Goal: Transaction & Acquisition: Purchase product/service

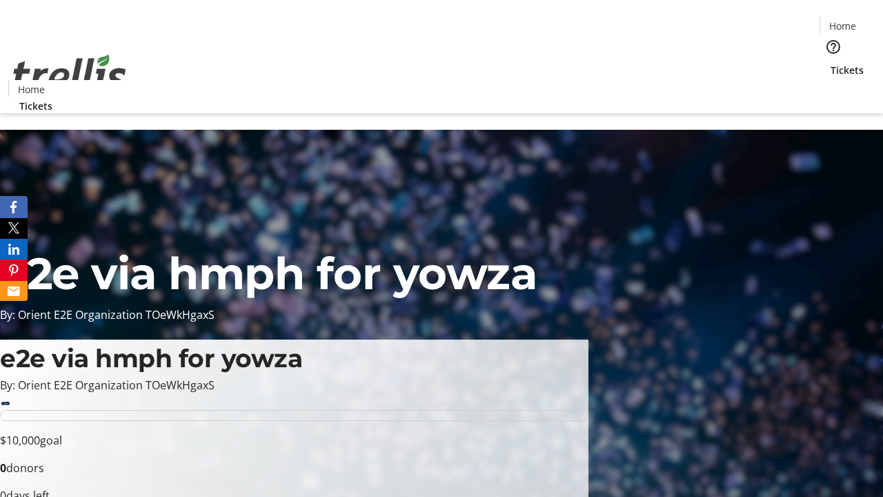
click at [844, 21] on span "Sign Up" at bounding box center [849, 19] width 40 height 17
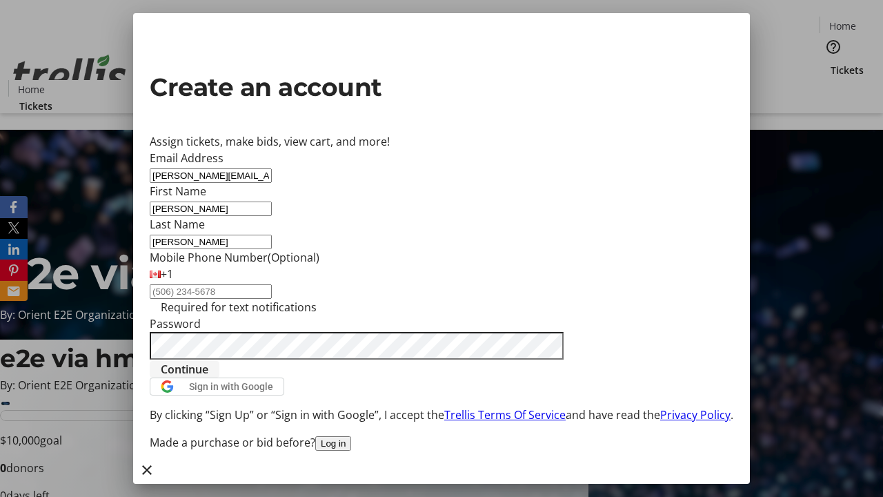
click at [208, 377] on span "Continue" at bounding box center [185, 369] width 48 height 17
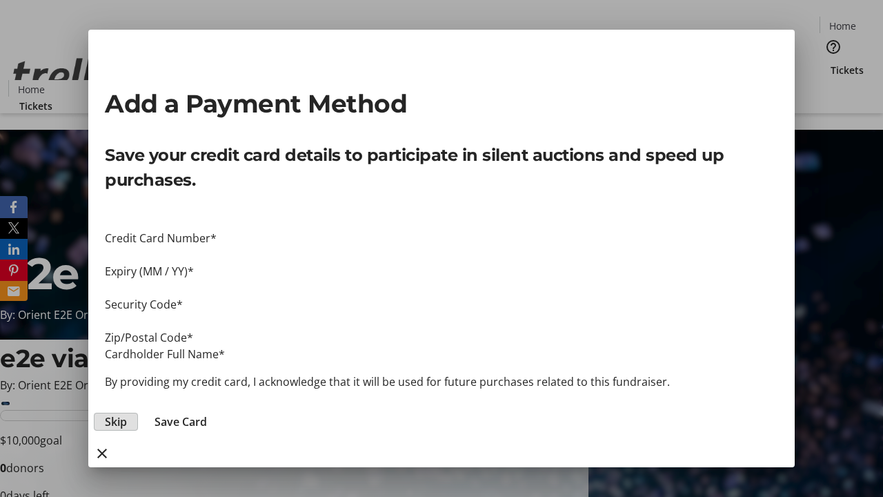
click at [127, 413] on span "Skip" at bounding box center [116, 421] width 22 height 17
click at [831, 63] on span "Tickets" at bounding box center [847, 70] width 33 height 14
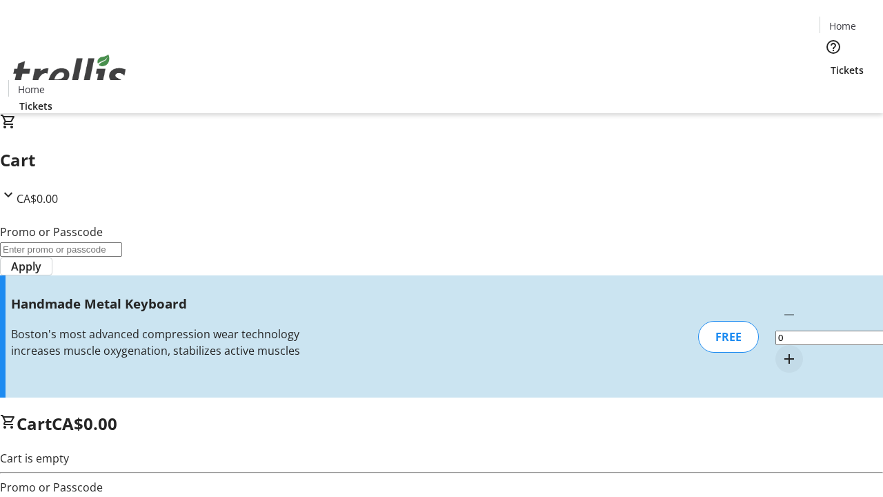
click at [781, 350] on mat-icon "Increment by one" at bounding box center [789, 358] width 17 height 17
type input "1"
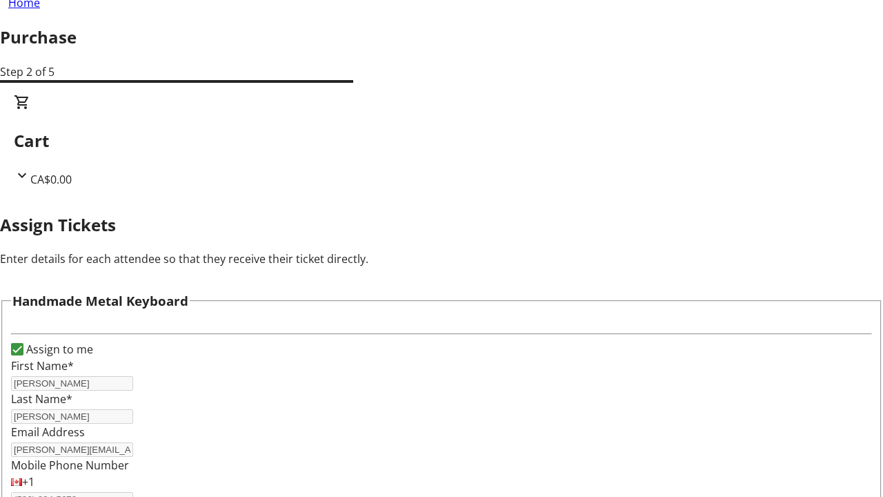
scroll to position [83, 0]
